Goal: Task Accomplishment & Management: Use online tool/utility

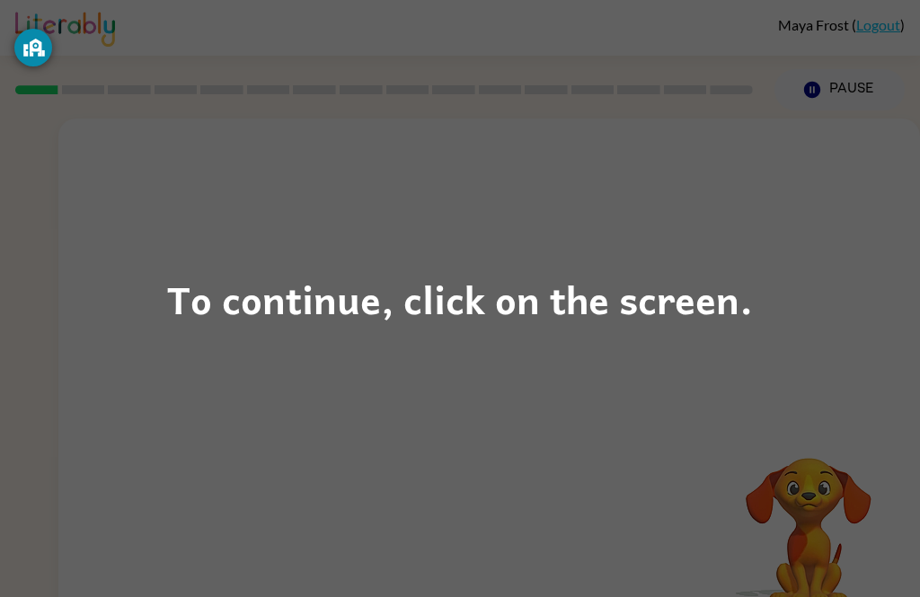
click at [493, 321] on div "To continue, click on the screen." at bounding box center [460, 299] width 586 height 61
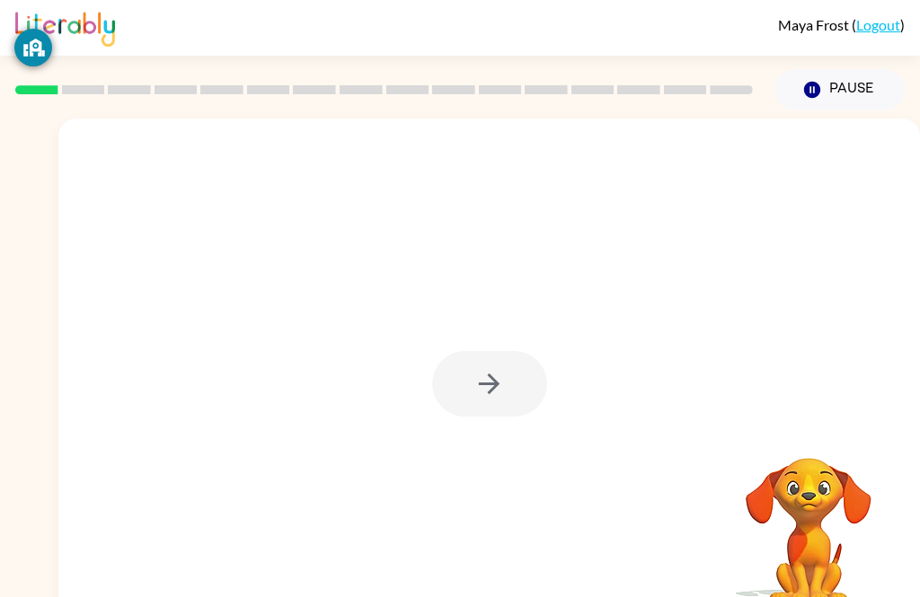
click at [512, 371] on div at bounding box center [489, 384] width 115 height 66
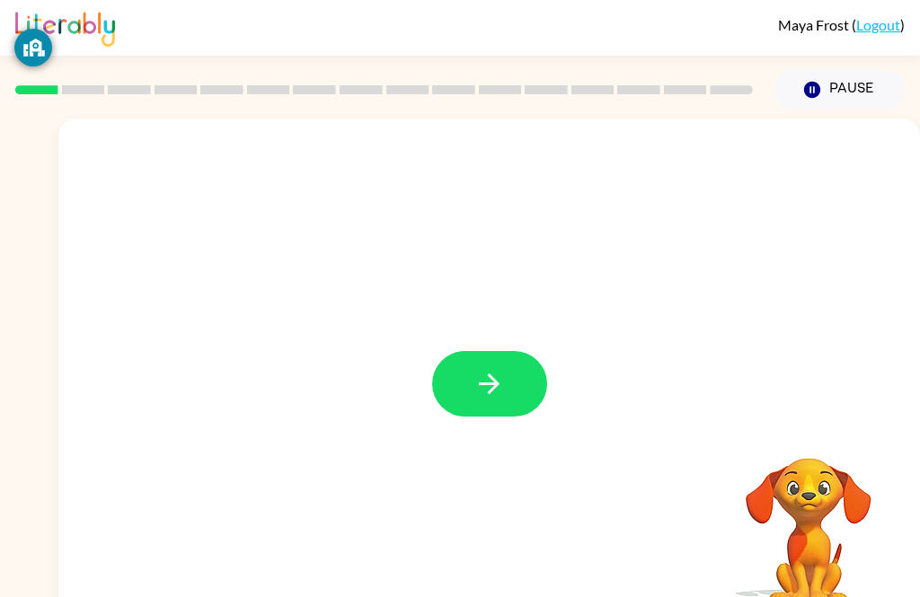
click at [480, 384] on icon "button" at bounding box center [488, 383] width 31 height 31
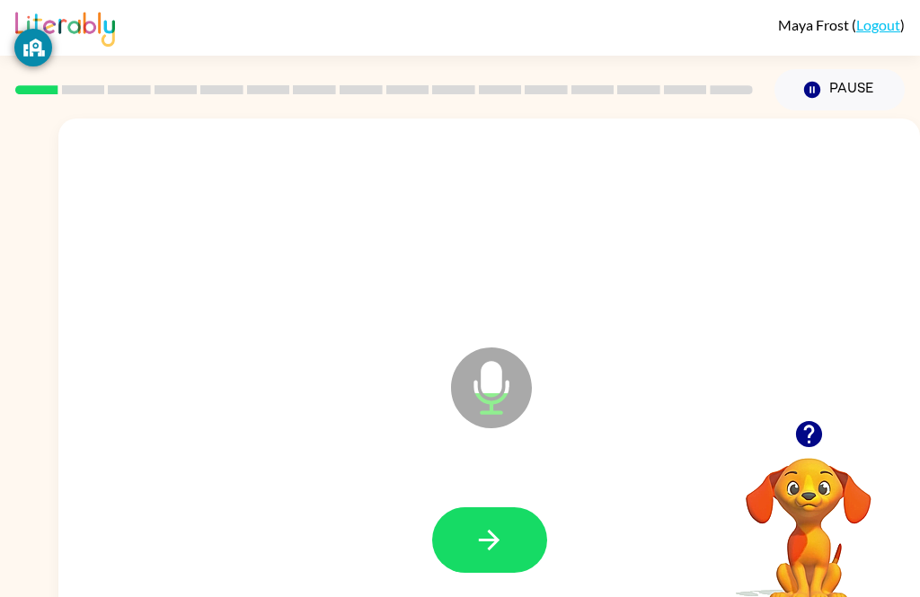
click at [493, 516] on button "button" at bounding box center [489, 540] width 115 height 66
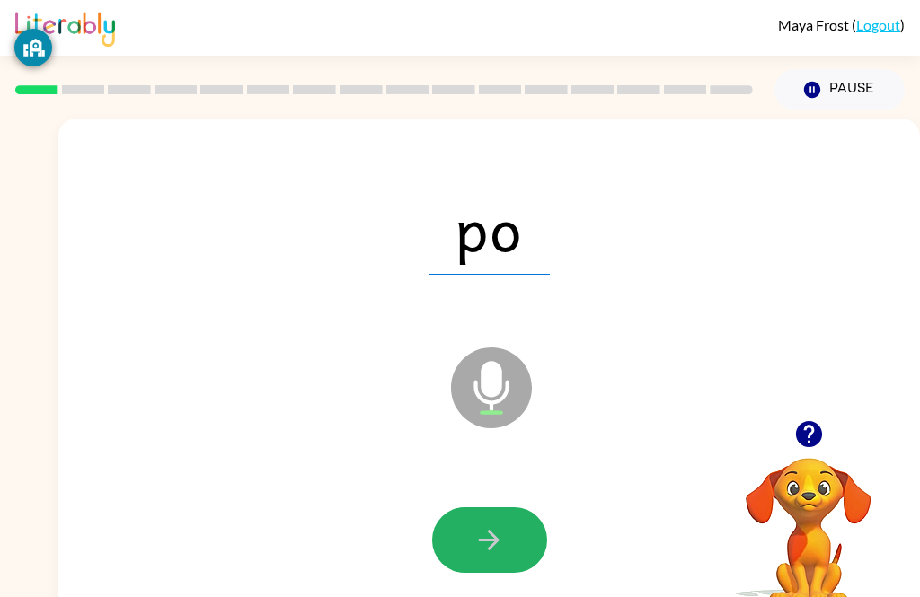
click at [516, 523] on button "button" at bounding box center [489, 540] width 115 height 66
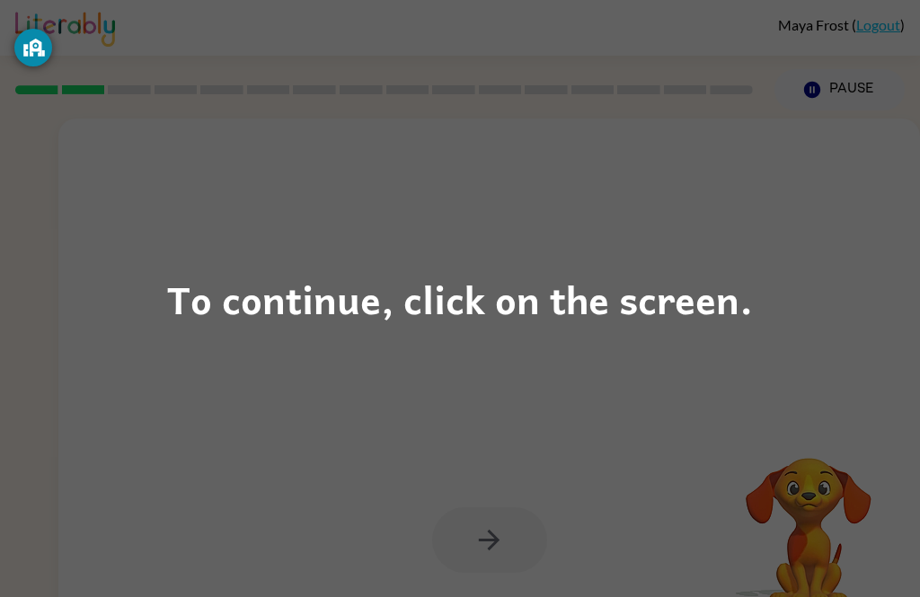
scroll to position [1, 0]
click at [625, 289] on div "To continue, click on the screen." at bounding box center [460, 299] width 586 height 61
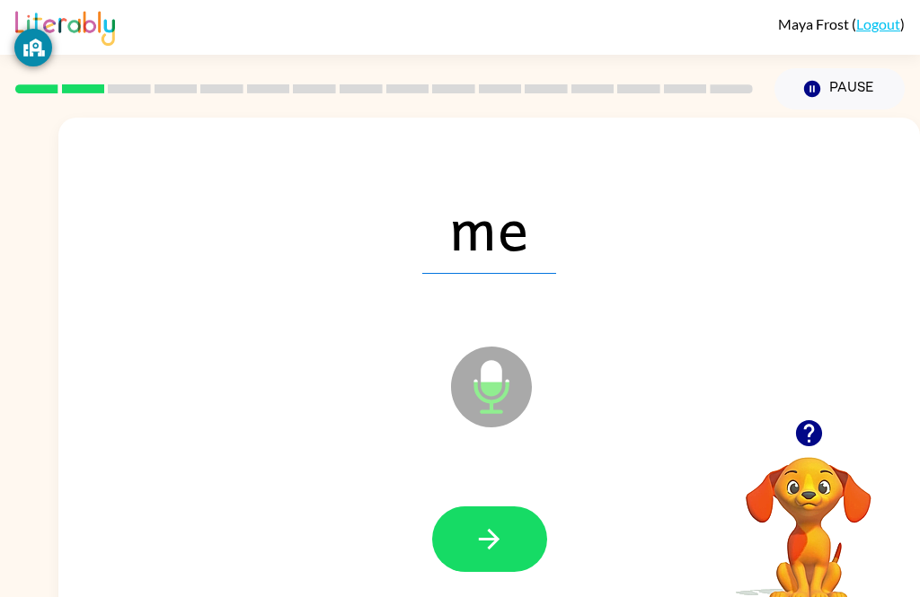
click at [525, 538] on button "button" at bounding box center [489, 540] width 115 height 66
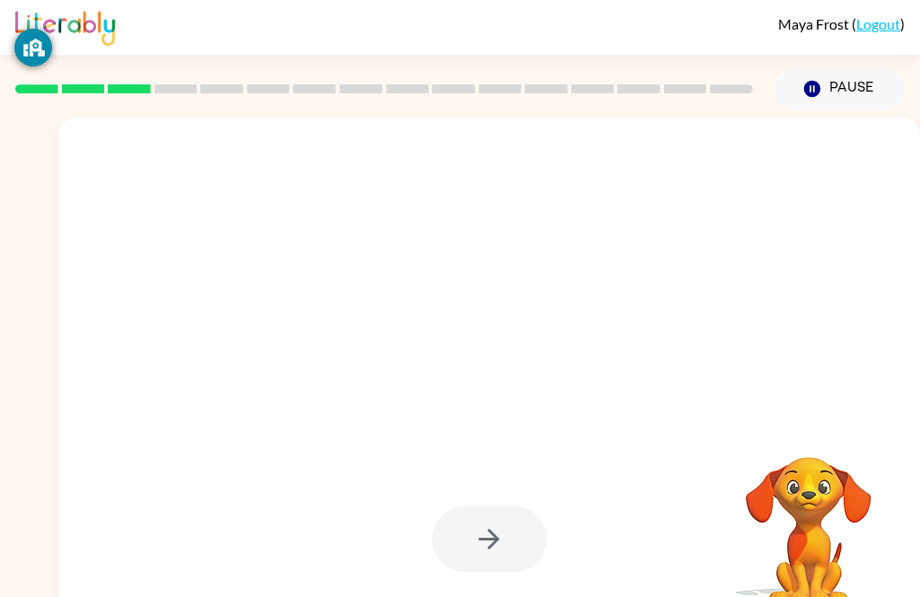
click at [505, 527] on div at bounding box center [489, 540] width 115 height 66
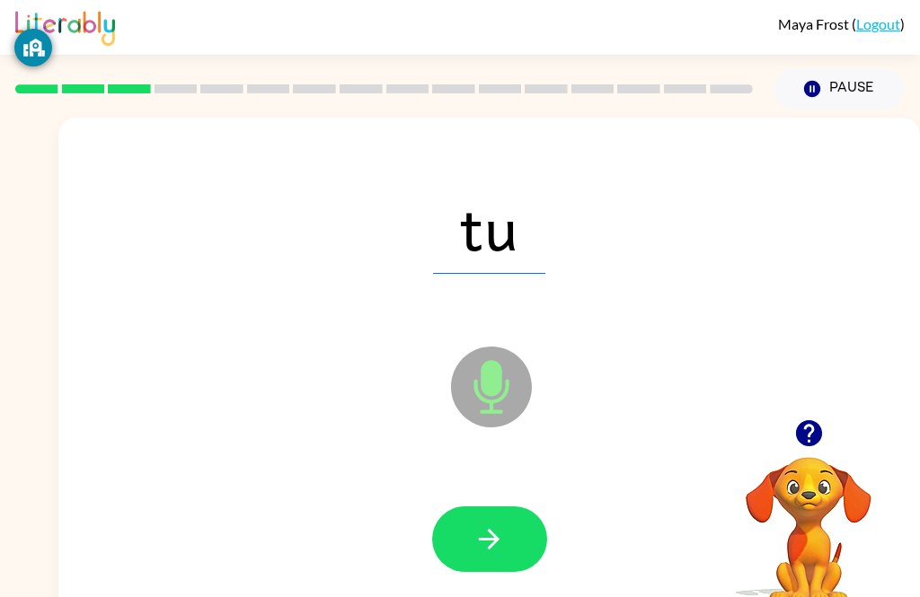
click at [490, 527] on icon "button" at bounding box center [488, 539] width 31 height 31
click at [502, 507] on button "button" at bounding box center [489, 540] width 115 height 66
click at [515, 545] on button "button" at bounding box center [489, 540] width 115 height 66
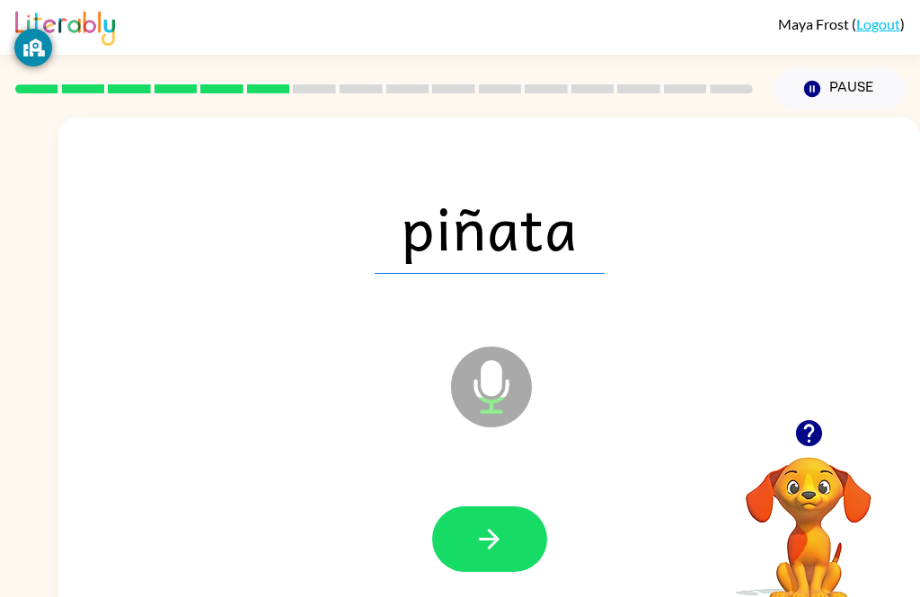
click at [525, 537] on button "button" at bounding box center [489, 540] width 115 height 66
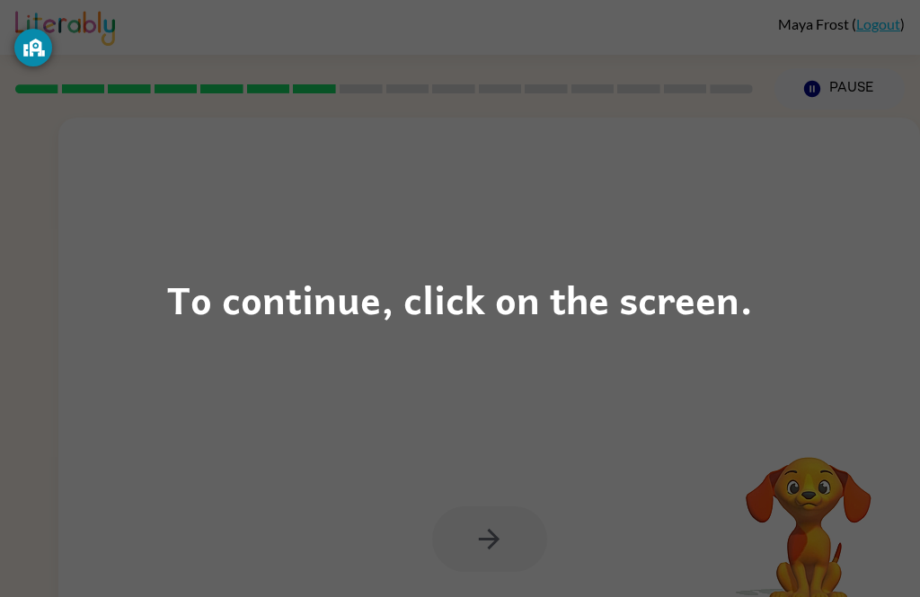
click at [632, 287] on div "To continue, click on the screen." at bounding box center [460, 299] width 586 height 61
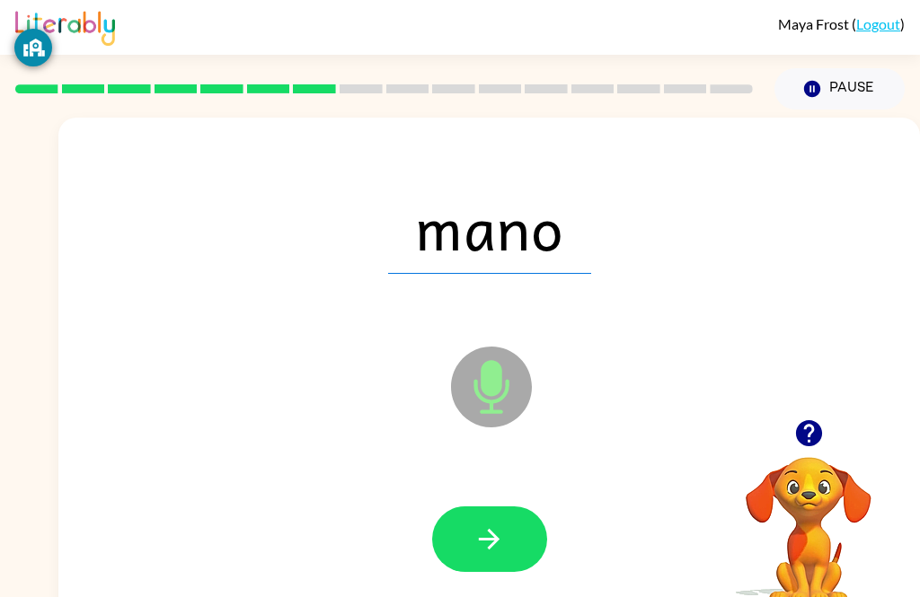
click at [506, 555] on button "button" at bounding box center [489, 540] width 115 height 66
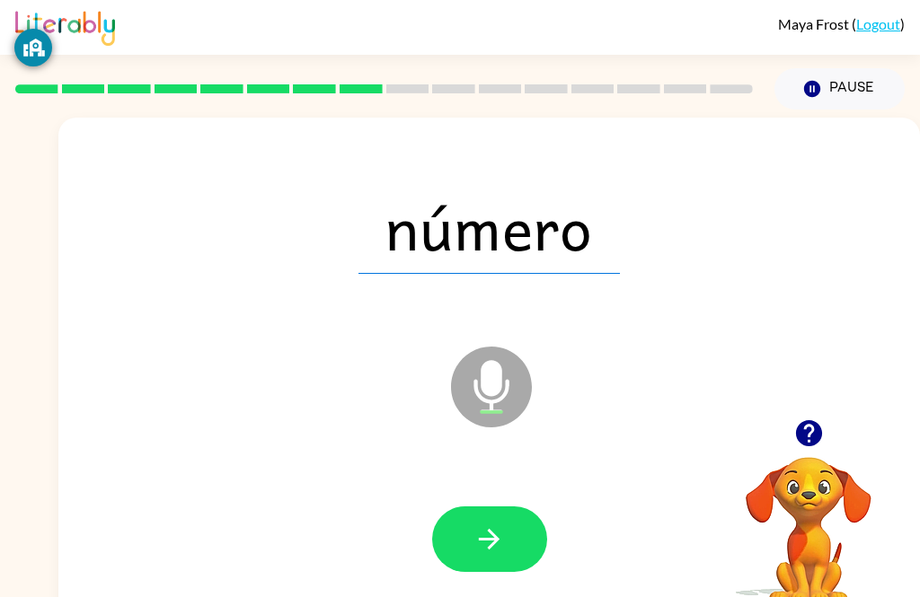
click at [517, 562] on button "button" at bounding box center [489, 540] width 115 height 66
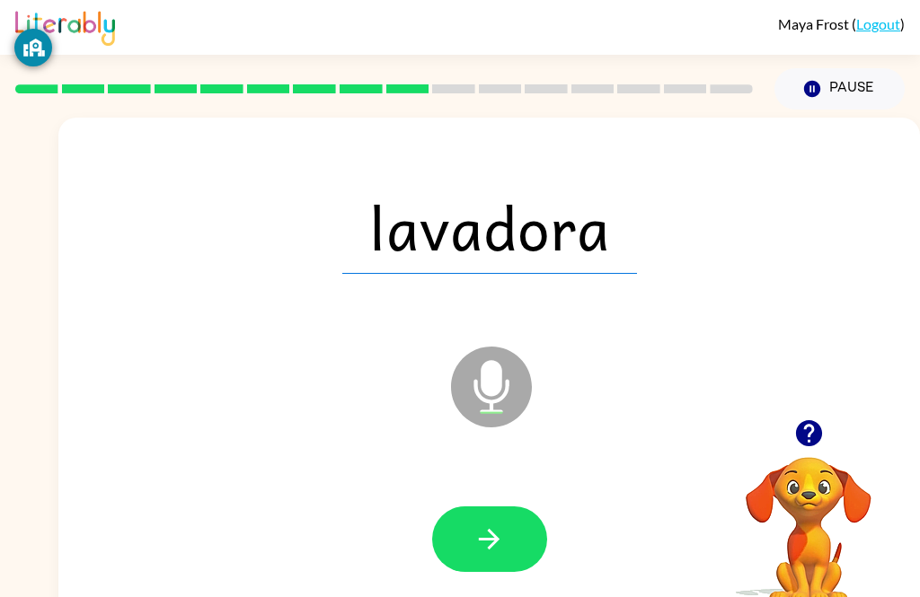
click at [465, 556] on button "button" at bounding box center [489, 540] width 115 height 66
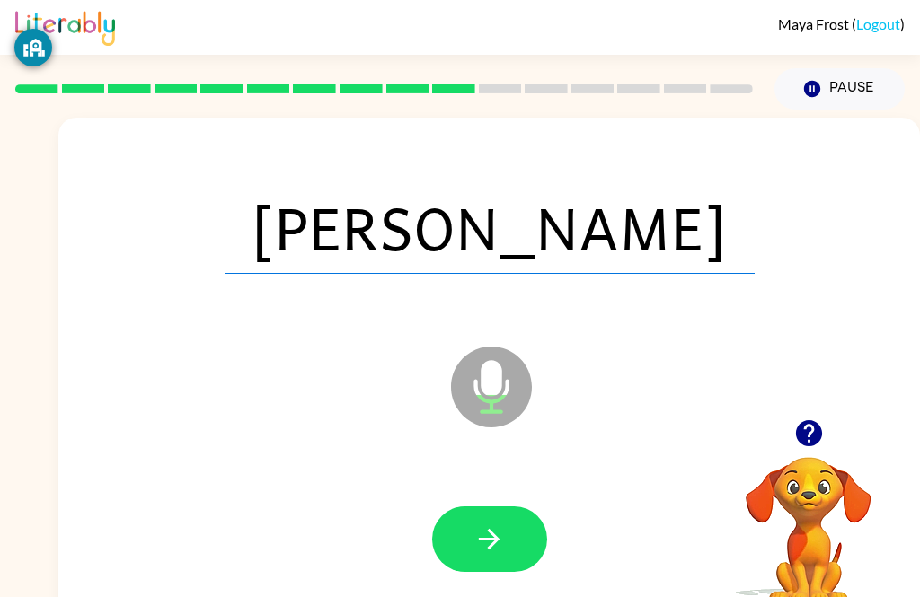
click at [521, 535] on button "button" at bounding box center [489, 540] width 115 height 66
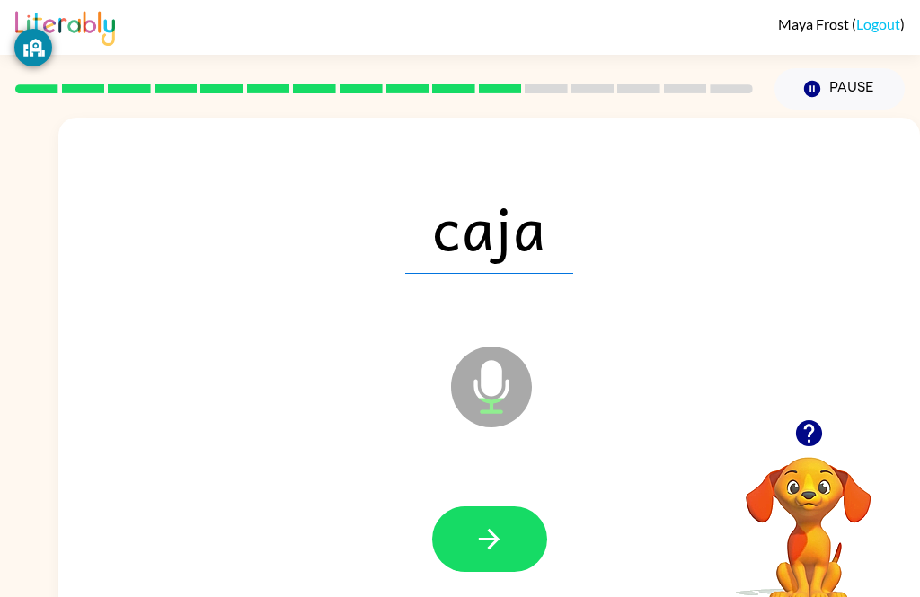
click at [530, 546] on button "button" at bounding box center [489, 540] width 115 height 66
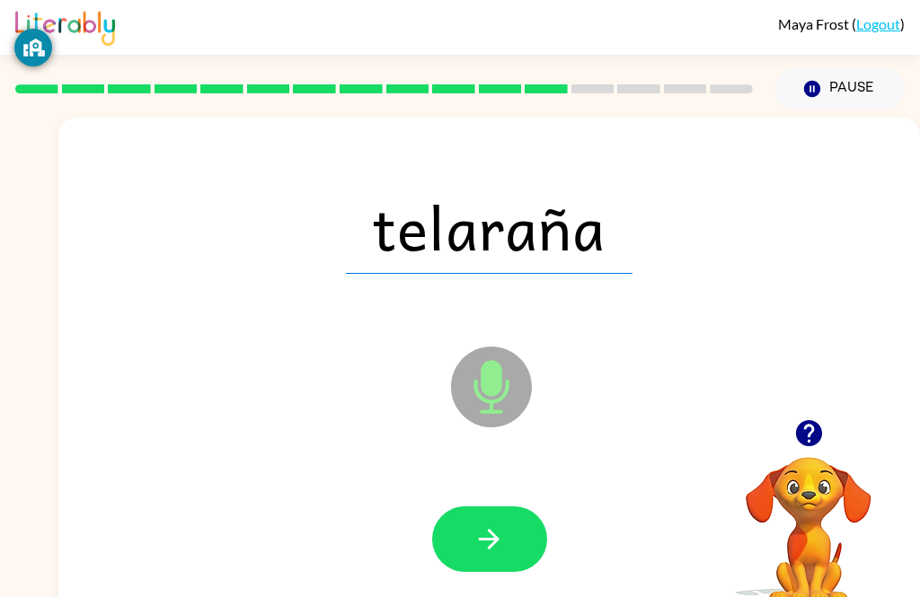
click at [513, 560] on button "button" at bounding box center [489, 540] width 115 height 66
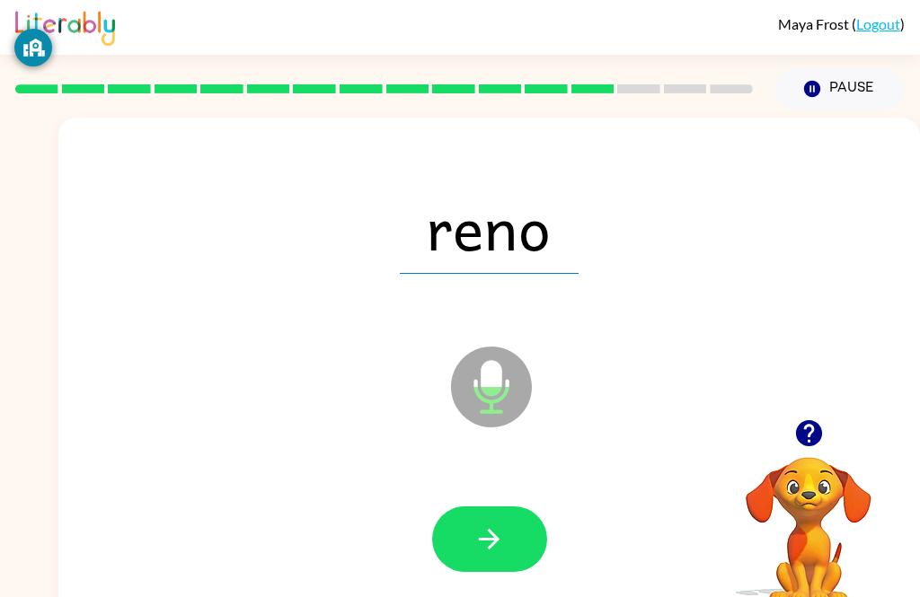
click at [516, 531] on button "button" at bounding box center [489, 540] width 115 height 66
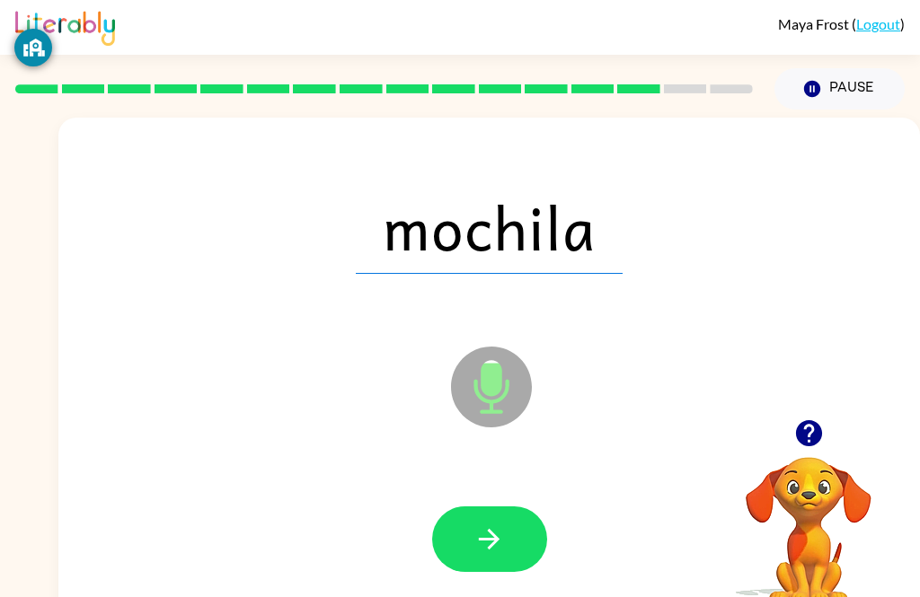
click at [522, 542] on button "button" at bounding box center [489, 540] width 115 height 66
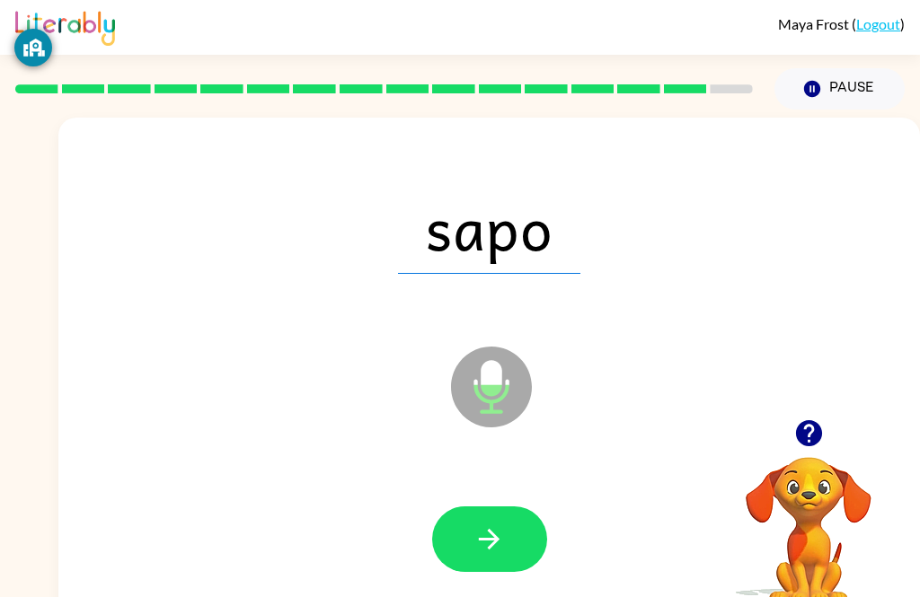
click at [514, 563] on button "button" at bounding box center [489, 540] width 115 height 66
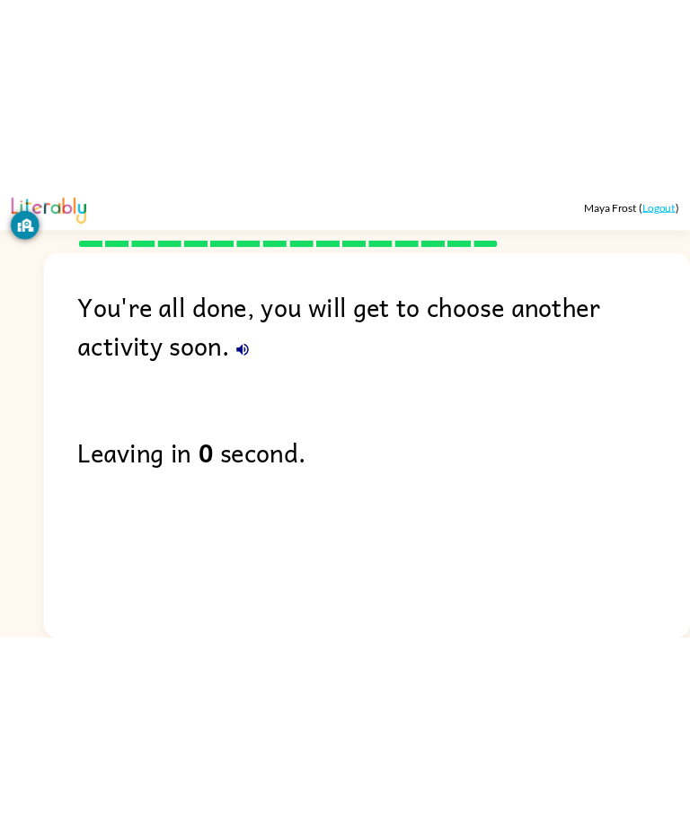
scroll to position [0, 0]
